Goal: Book appointment/travel/reservation

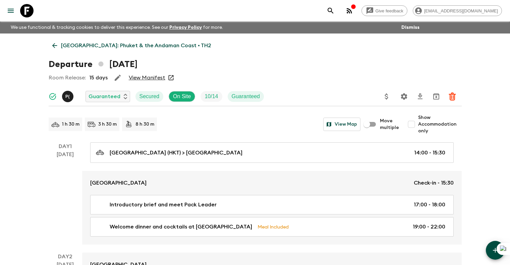
scroll to position [34, 0]
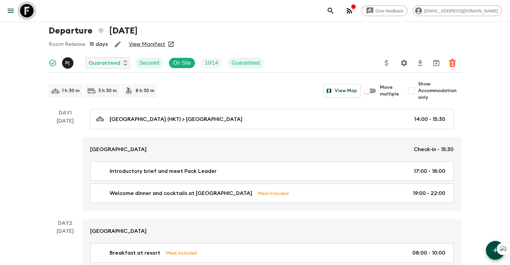
click at [25, 14] on icon at bounding box center [26, 10] width 13 height 13
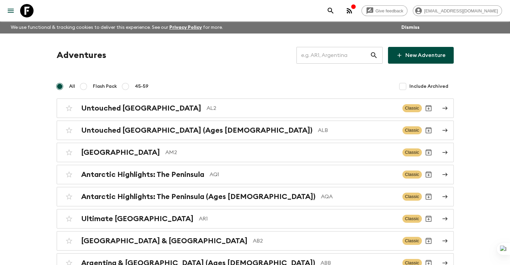
click at [342, 56] on input "text" at bounding box center [332, 55] width 73 height 19
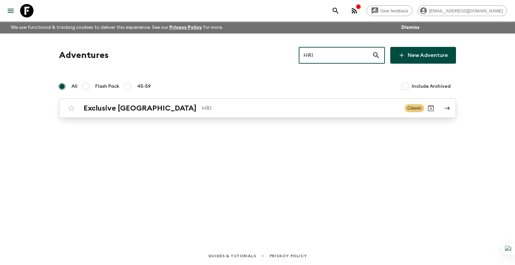
type input "HR1"
click at [260, 113] on div "Exclusive Croatia HR1 Classic" at bounding box center [244, 108] width 359 height 13
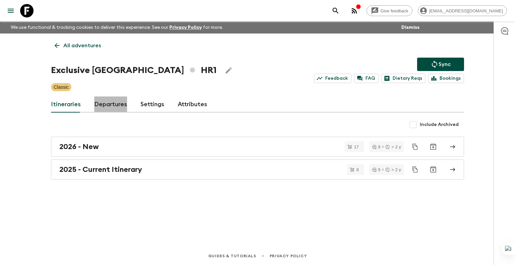
click at [122, 106] on link "Departures" at bounding box center [110, 105] width 33 height 16
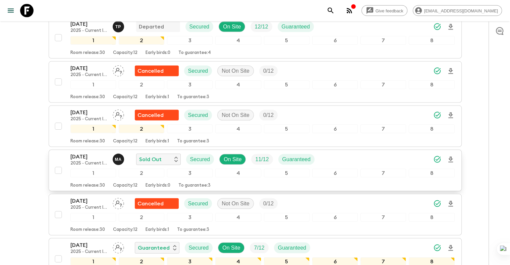
scroll to position [1343, 0]
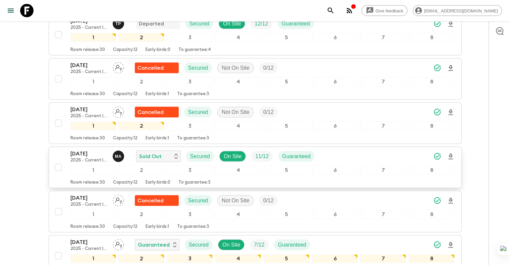
click at [78, 150] on p "[DATE]" at bounding box center [88, 154] width 37 height 8
